Goal: Information Seeking & Learning: Learn about a topic

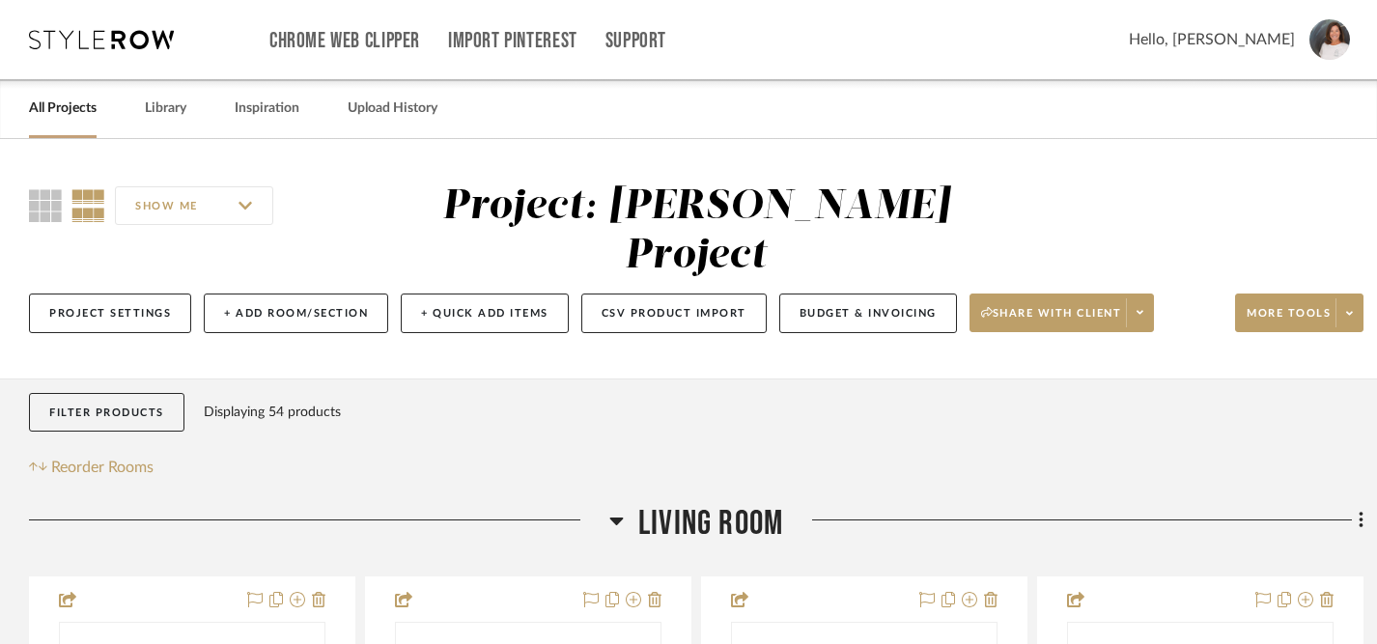
click at [77, 111] on link "All Projects" at bounding box center [63, 109] width 68 height 26
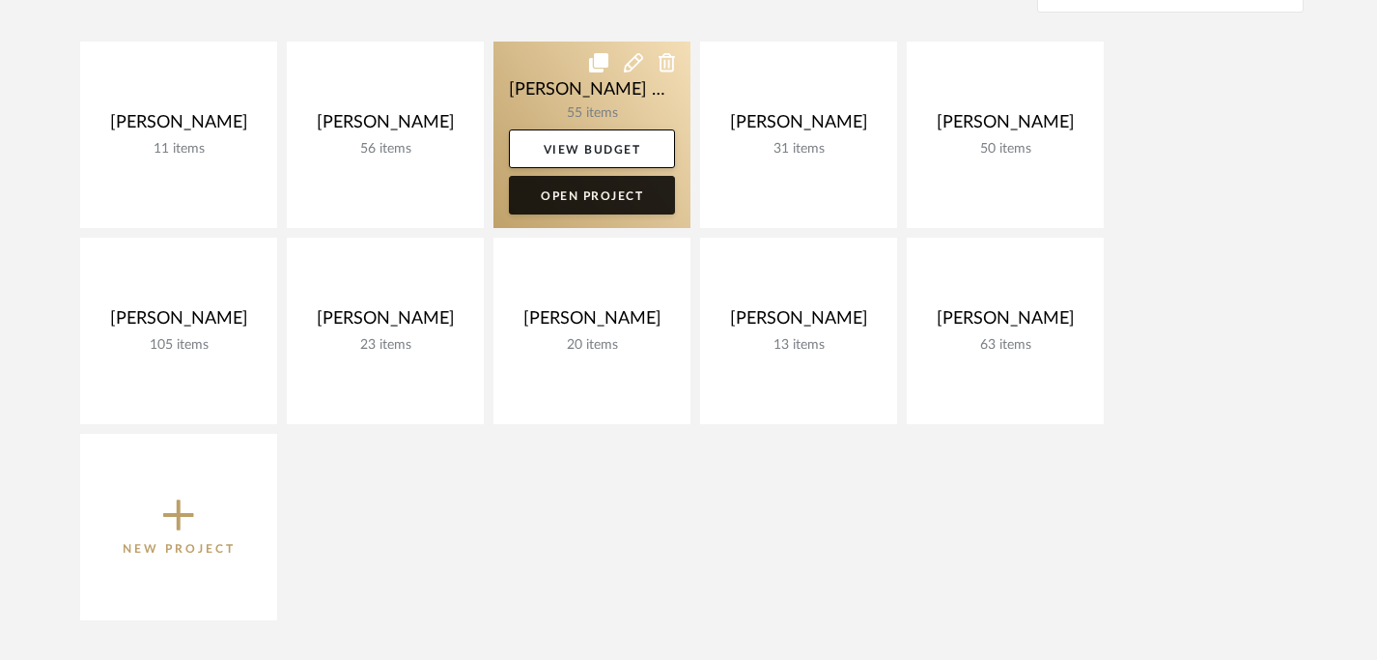
scroll to position [366, 0]
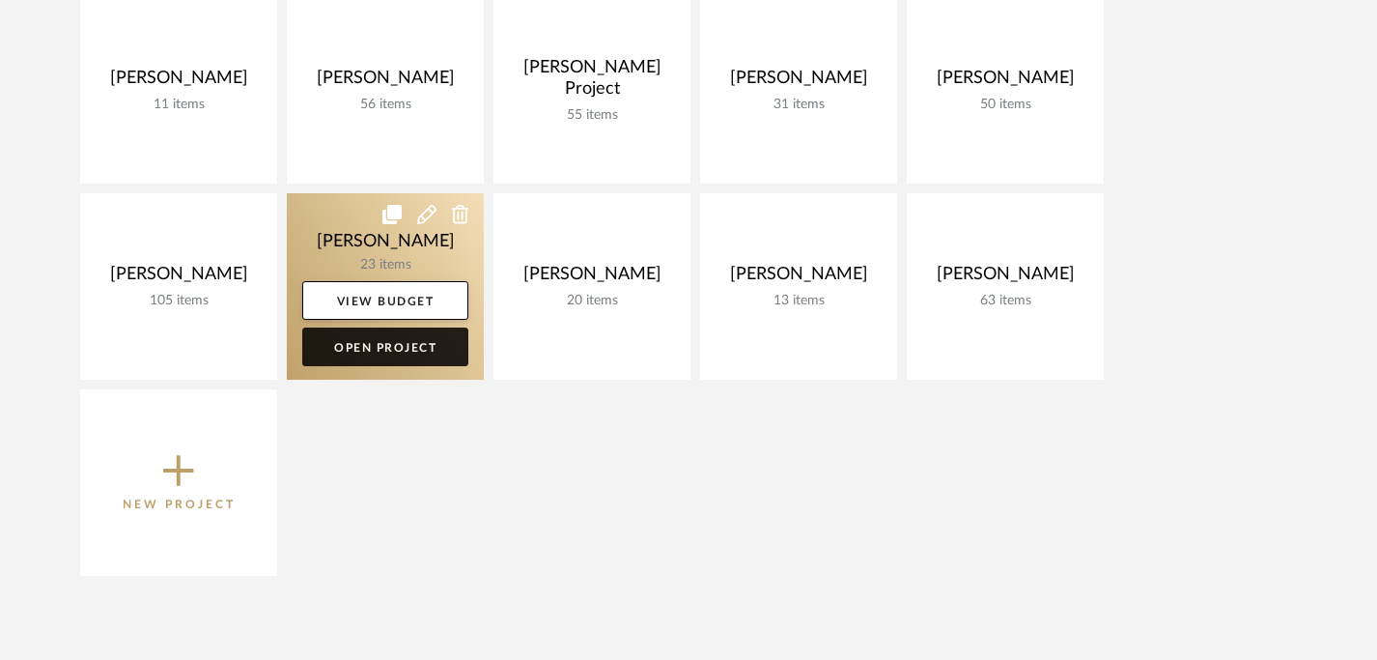
click at [378, 350] on link "Open Project" at bounding box center [385, 346] width 166 height 39
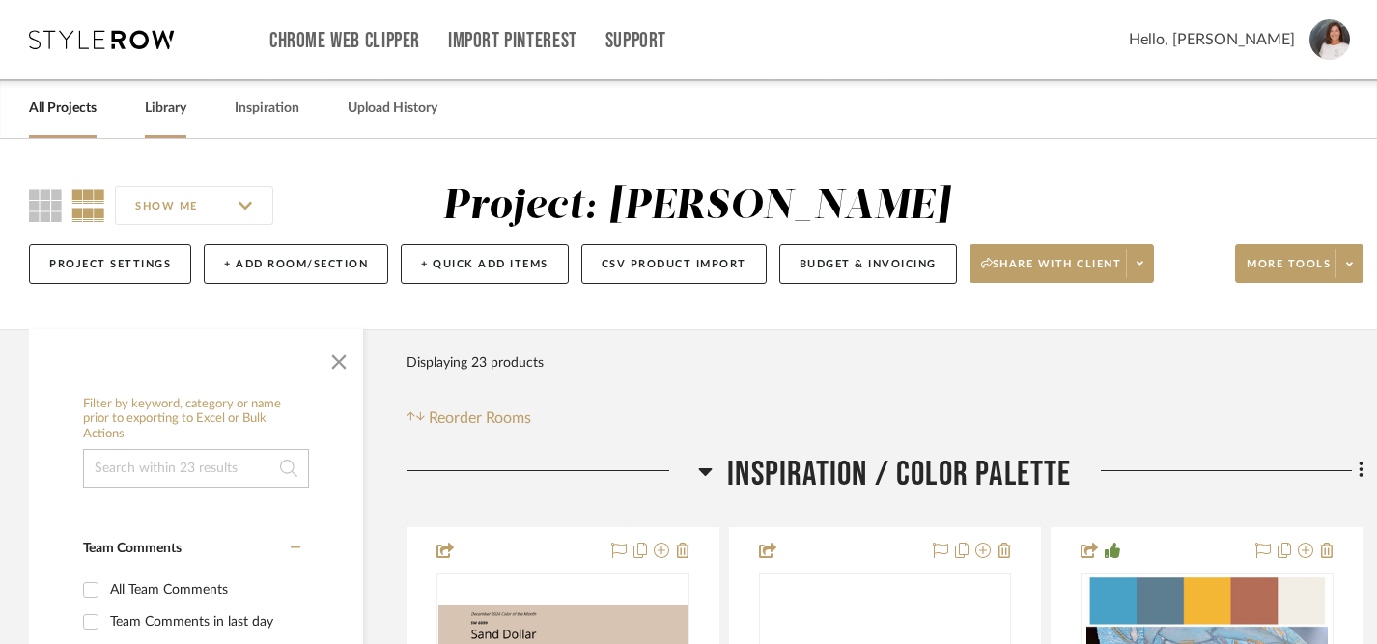
click at [158, 111] on link "Library" at bounding box center [166, 109] width 42 height 26
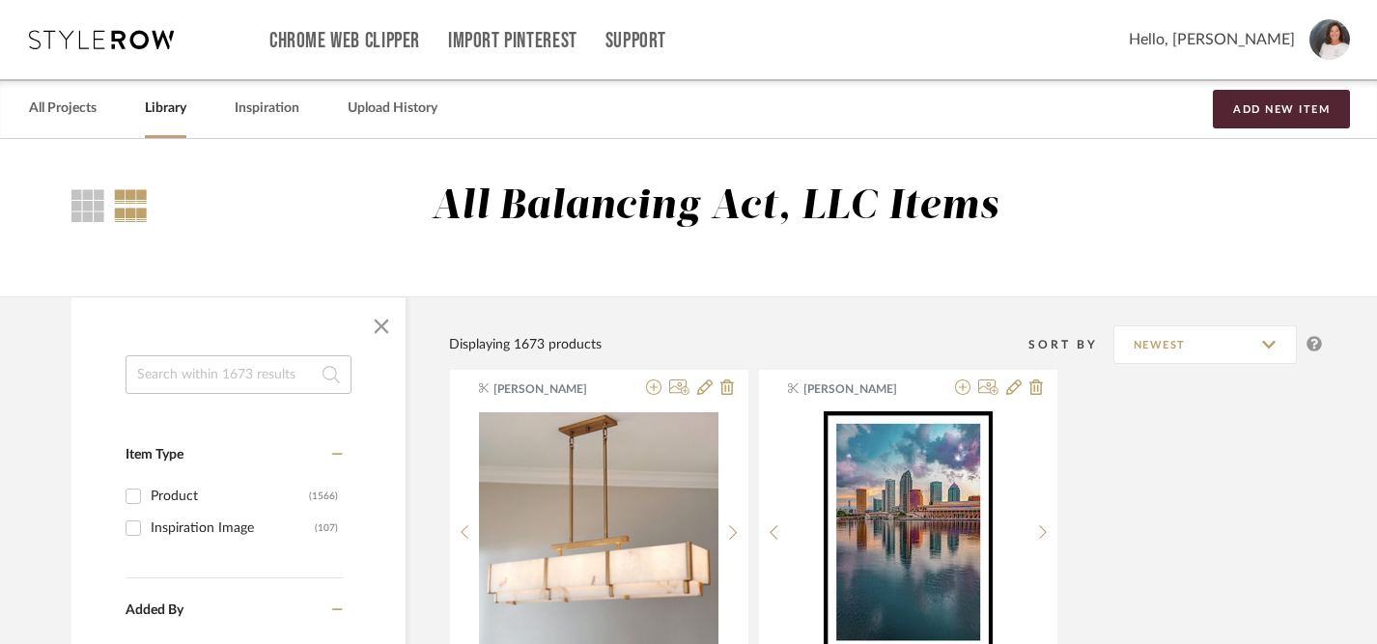
click at [176, 376] on input at bounding box center [239, 374] width 226 height 39
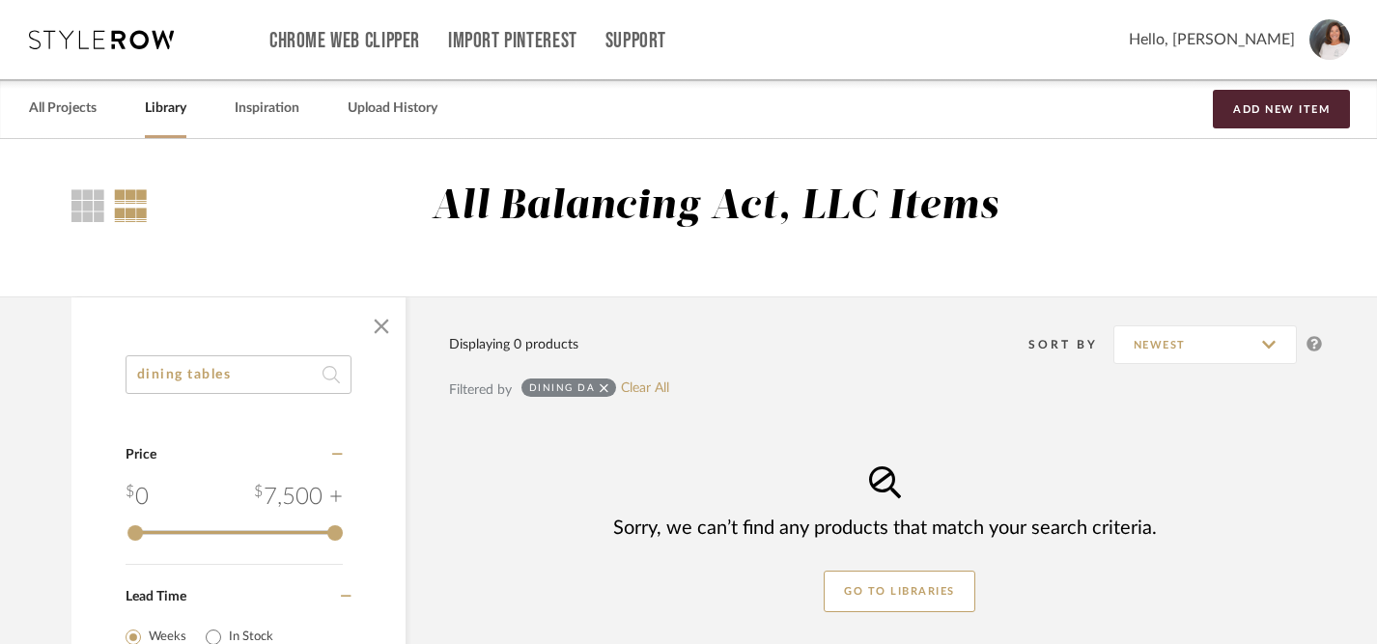
type input "dining tables"
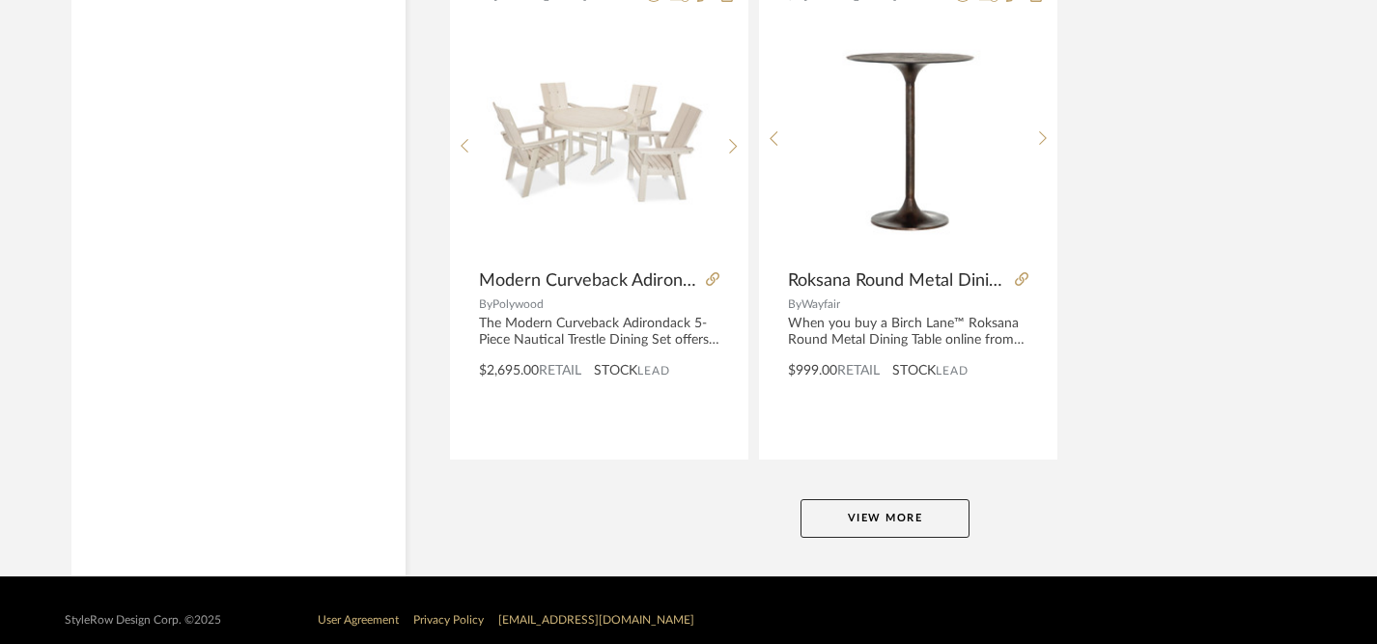
scroll to position [8869, 0]
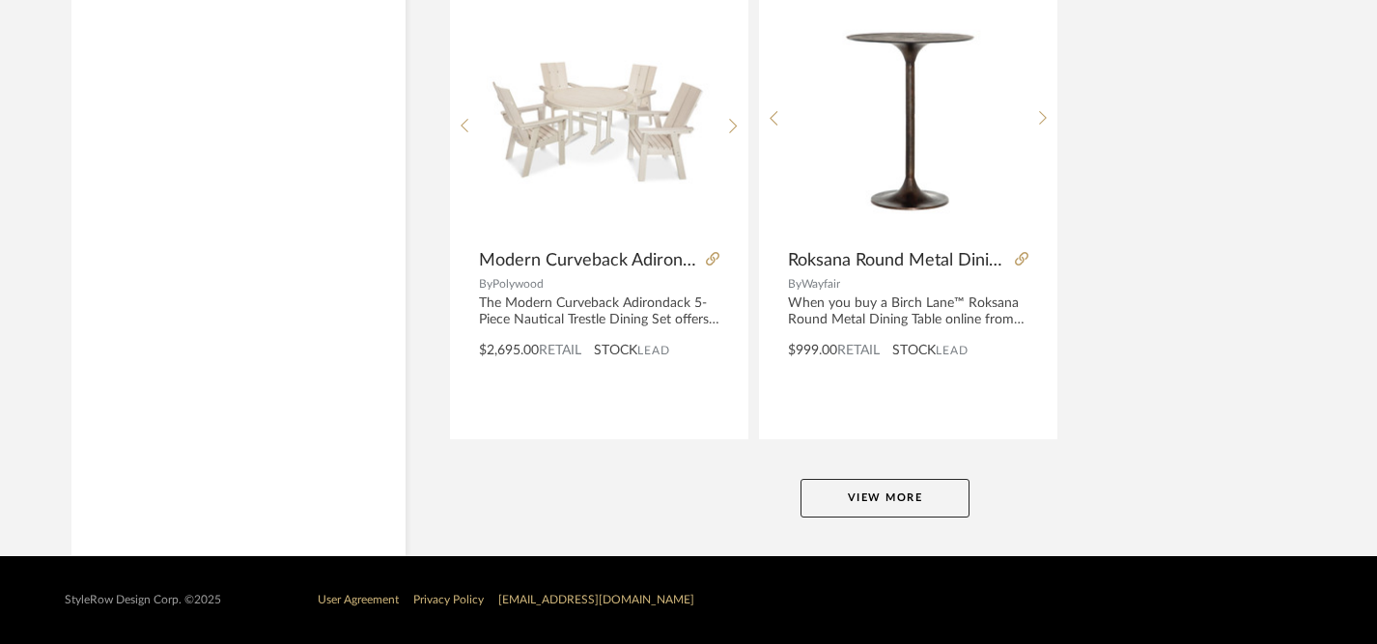
click at [862, 508] on button "View More" at bounding box center [885, 498] width 169 height 39
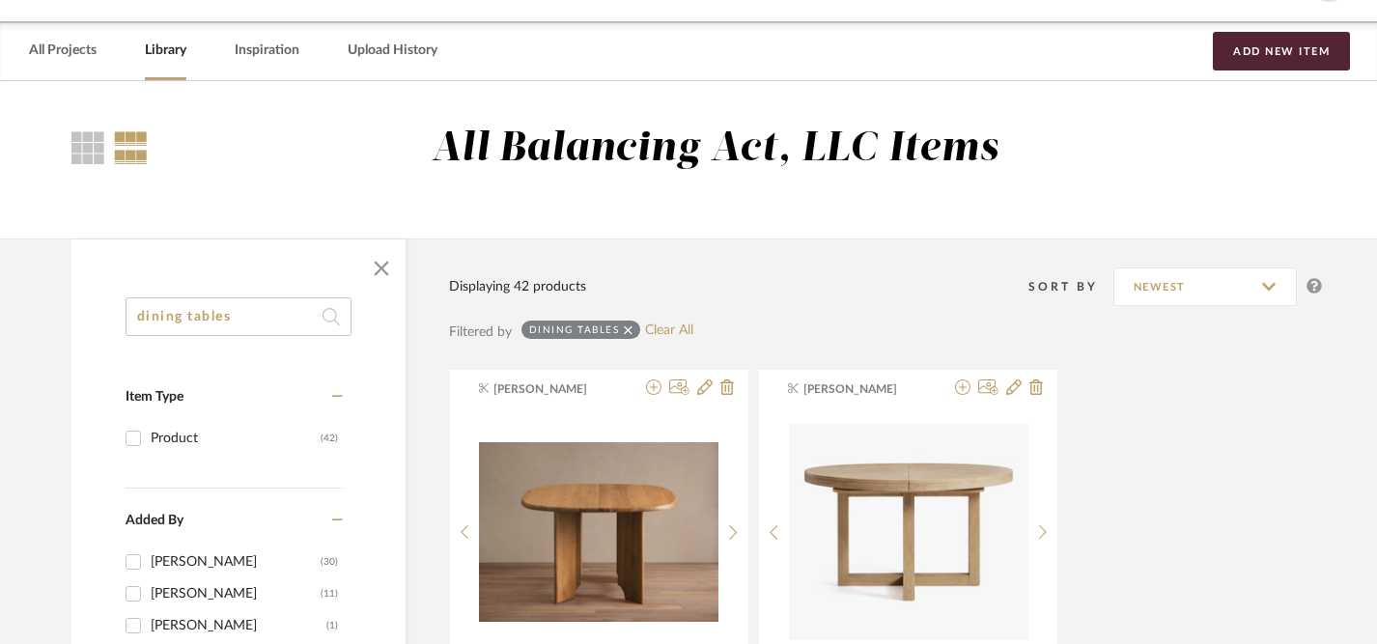
scroll to position [0, 0]
